Goal: Use online tool/utility: Utilize a website feature to perform a specific function

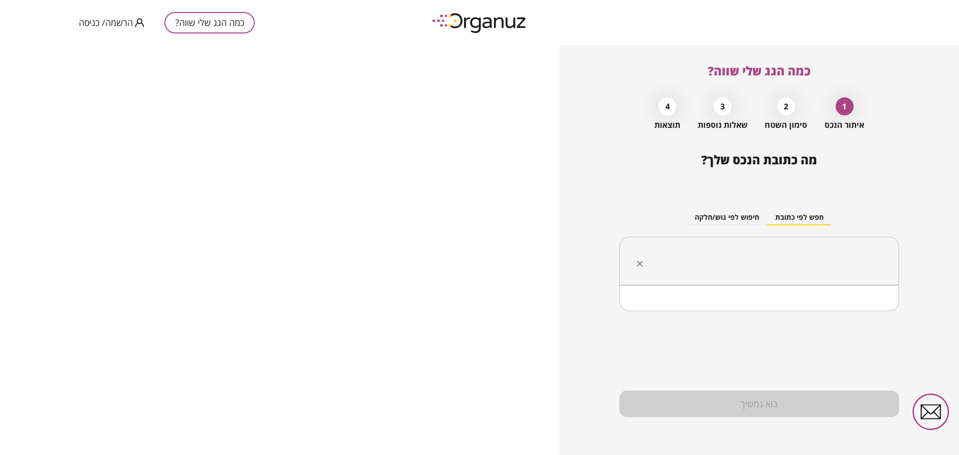
click at [799, 257] on input "text" at bounding box center [763, 261] width 248 height 25
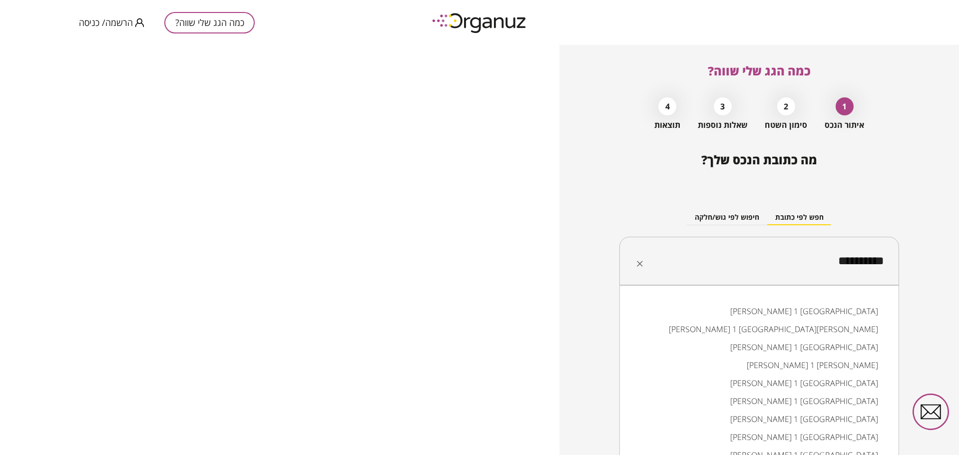
click at [835, 308] on li "[PERSON_NAME] 1 [GEOGRAPHIC_DATA]" at bounding box center [759, 311] width 254 height 18
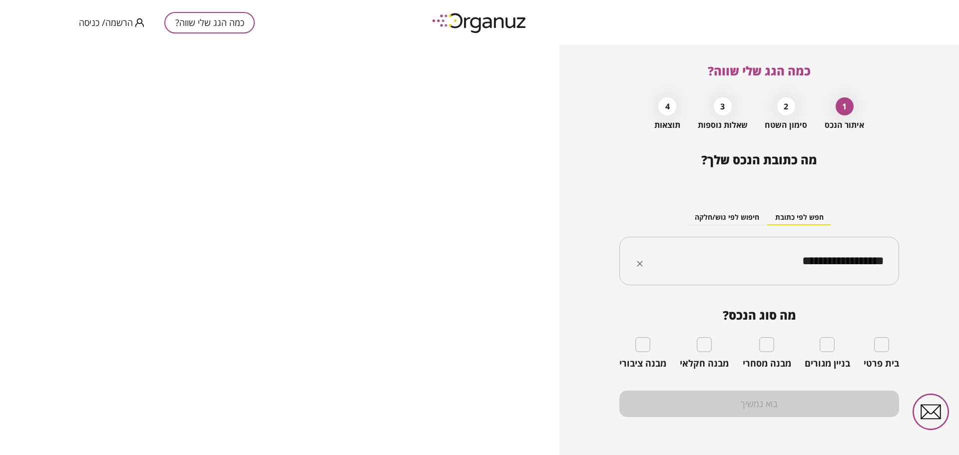
type input "**********"
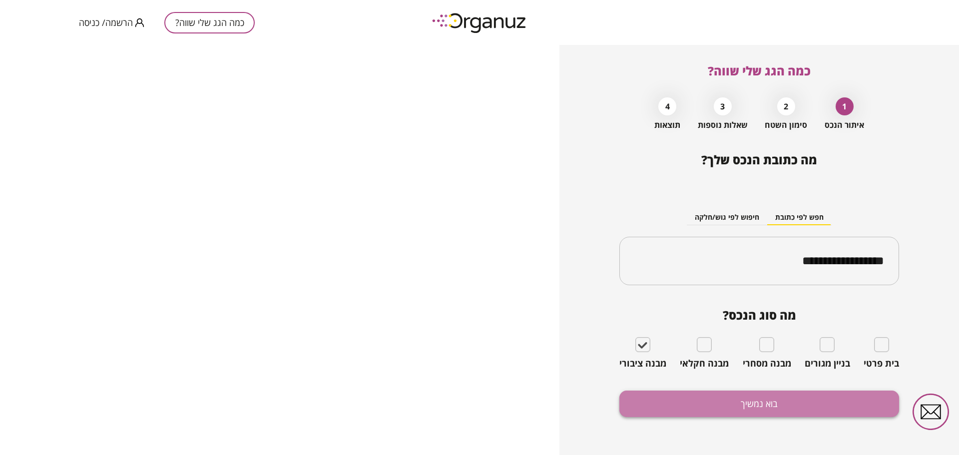
click at [754, 405] on button "בוא נמשיך" at bounding box center [759, 404] width 280 height 26
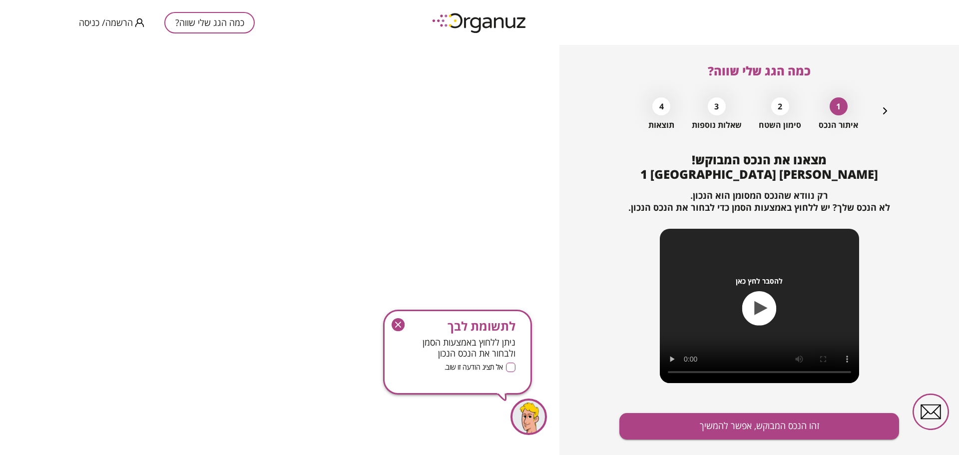
scroll to position [22, 0]
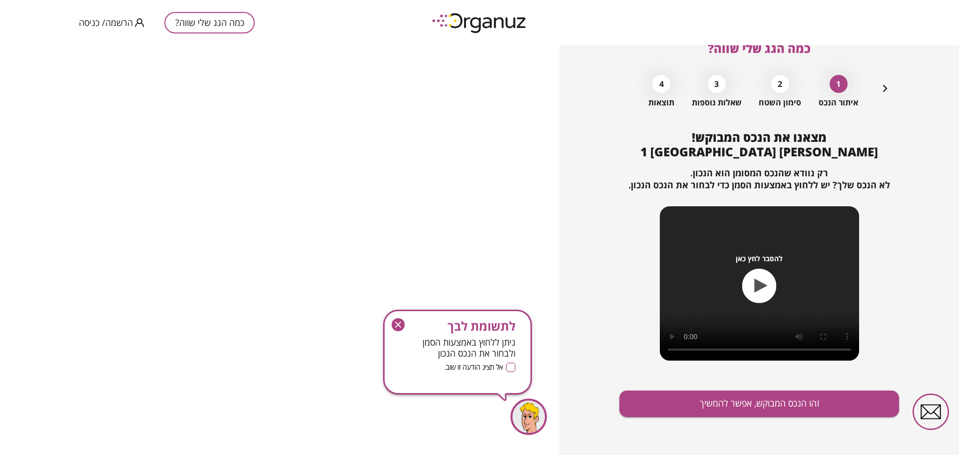
click at [397, 319] on icon "button" at bounding box center [398, 324] width 13 height 13
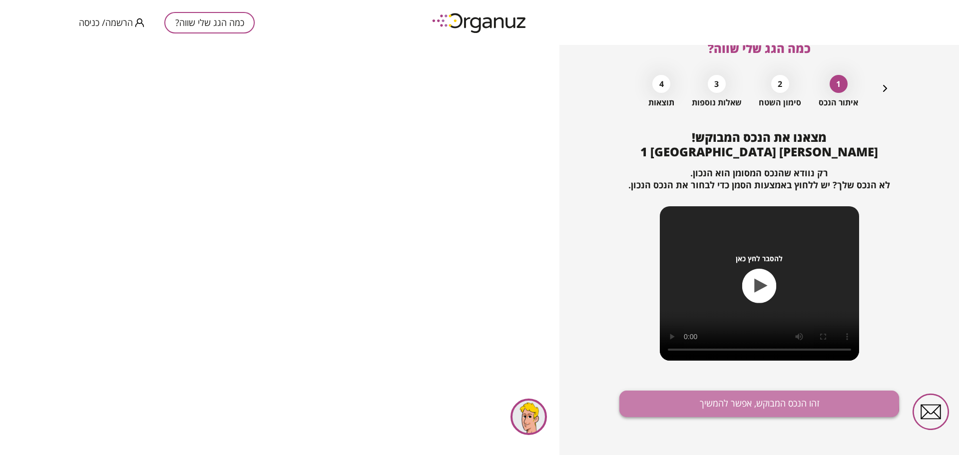
click at [726, 401] on button "זהו הנכס המבוקש, אפשר להמשיך" at bounding box center [759, 404] width 280 height 26
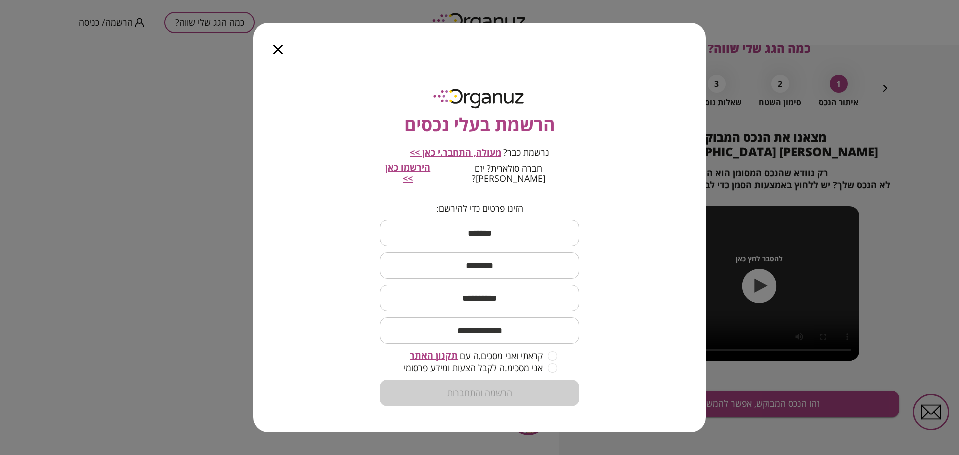
click at [279, 61] on div at bounding box center [277, 44] width 49 height 42
click at [278, 54] on icon "button" at bounding box center [277, 49] width 9 height 9
